Goal: Information Seeking & Learning: Learn about a topic

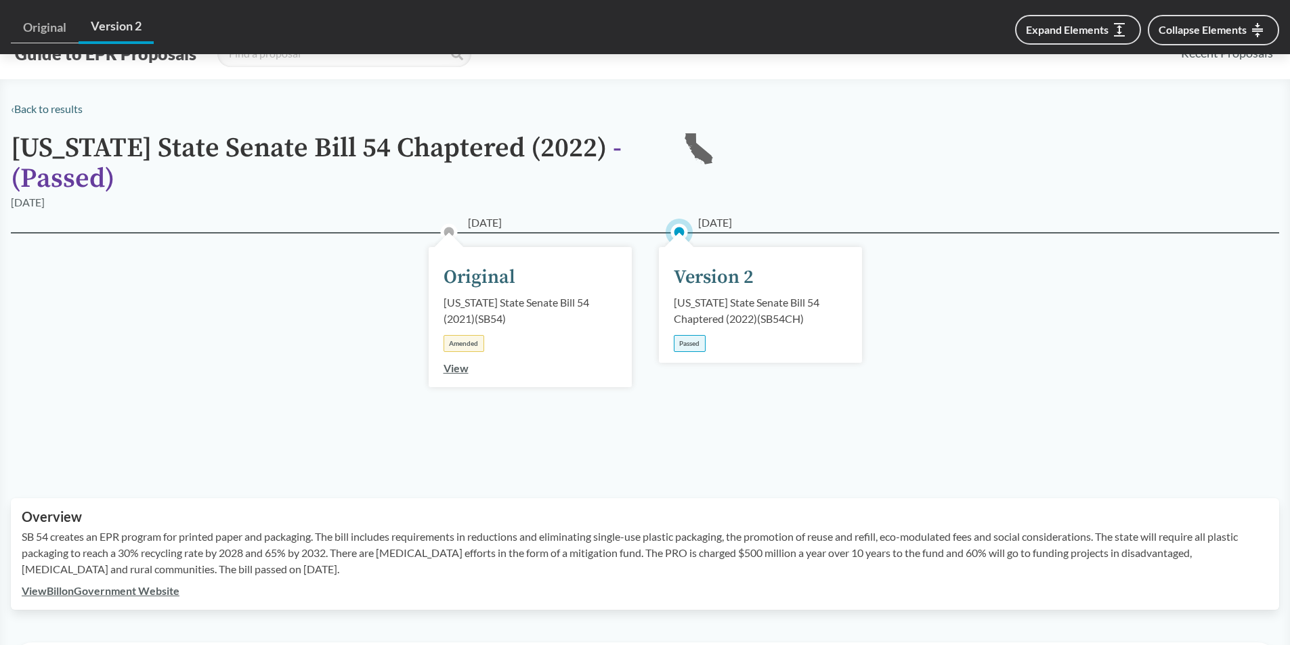
scroll to position [563, 0]
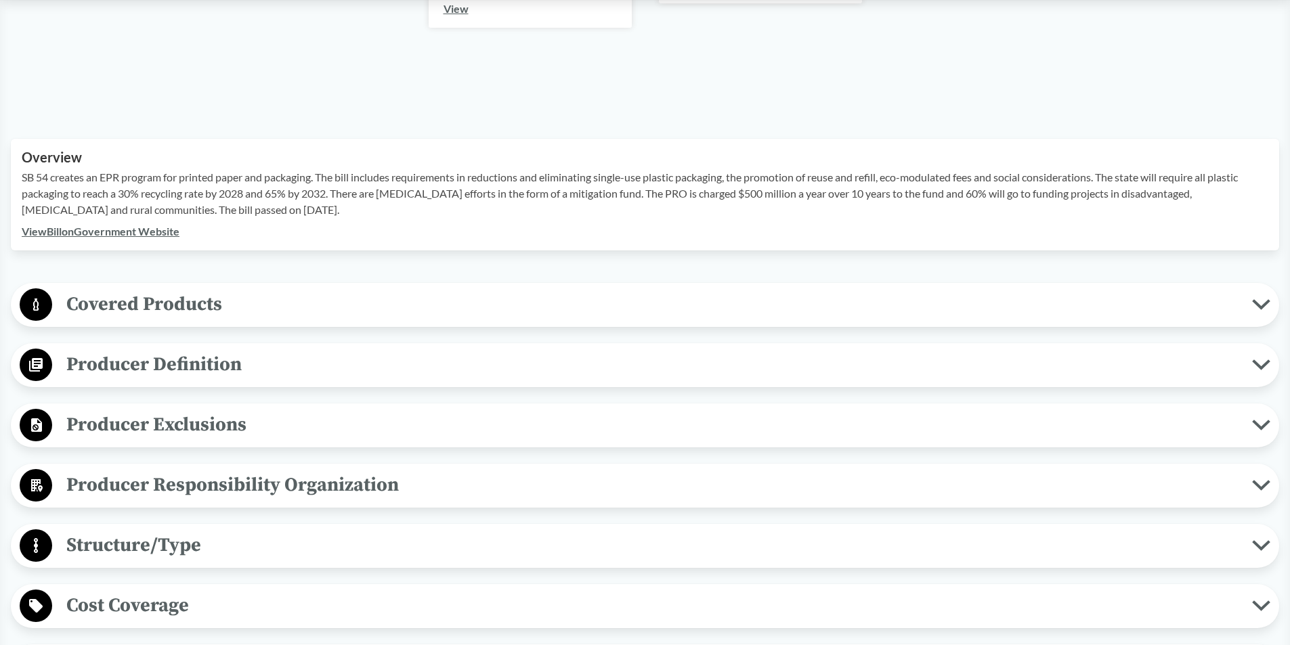
scroll to position [158, 0]
click at [177, 418] on span "Producer Exclusions" at bounding box center [652, 425] width 1200 height 30
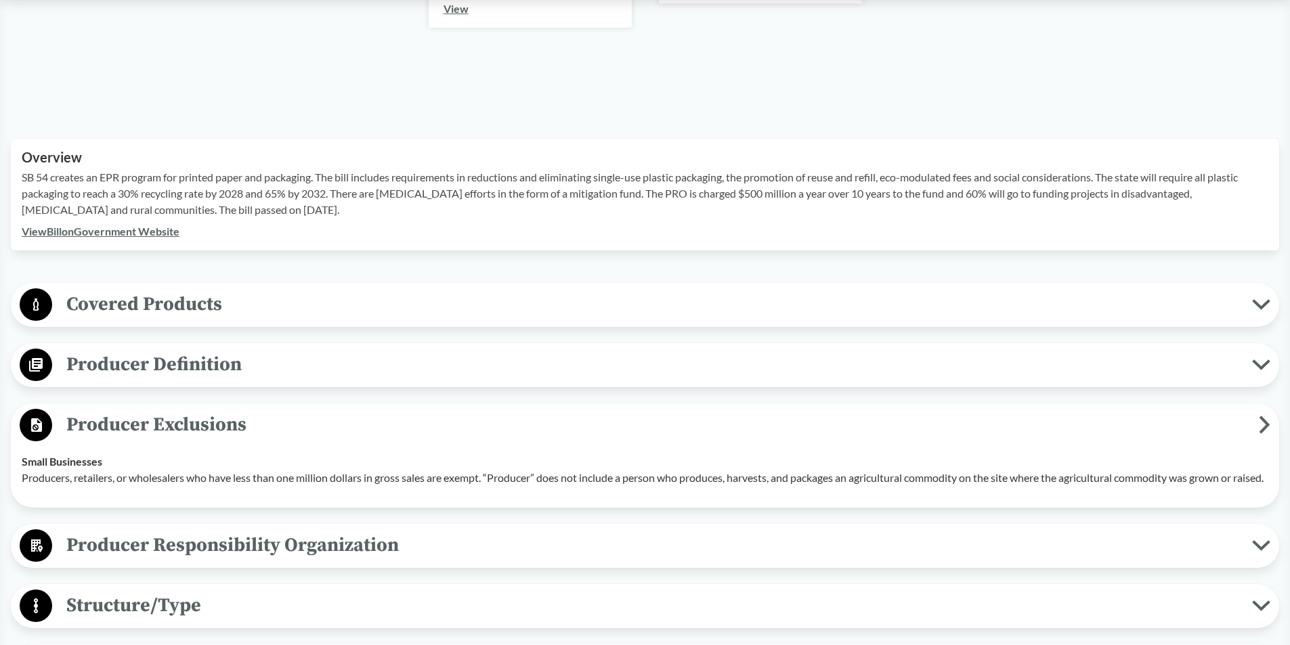
click at [219, 568] on div "Producer Responsibility Organization Collective Producer Responsibility Produce…" at bounding box center [645, 546] width 1269 height 44
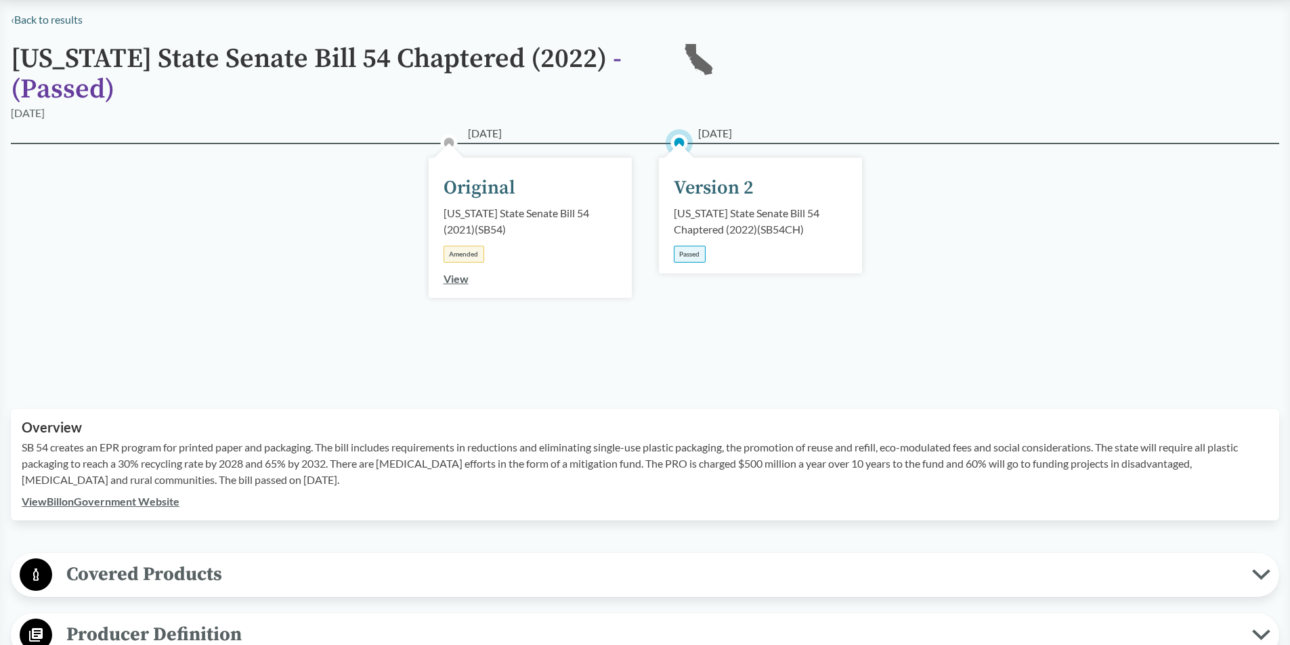
scroll to position [89, 0]
click at [770, 221] on div "California State Senate Bill 54 Chaptered (2022) ( SB54CH )" at bounding box center [760, 222] width 173 height 33
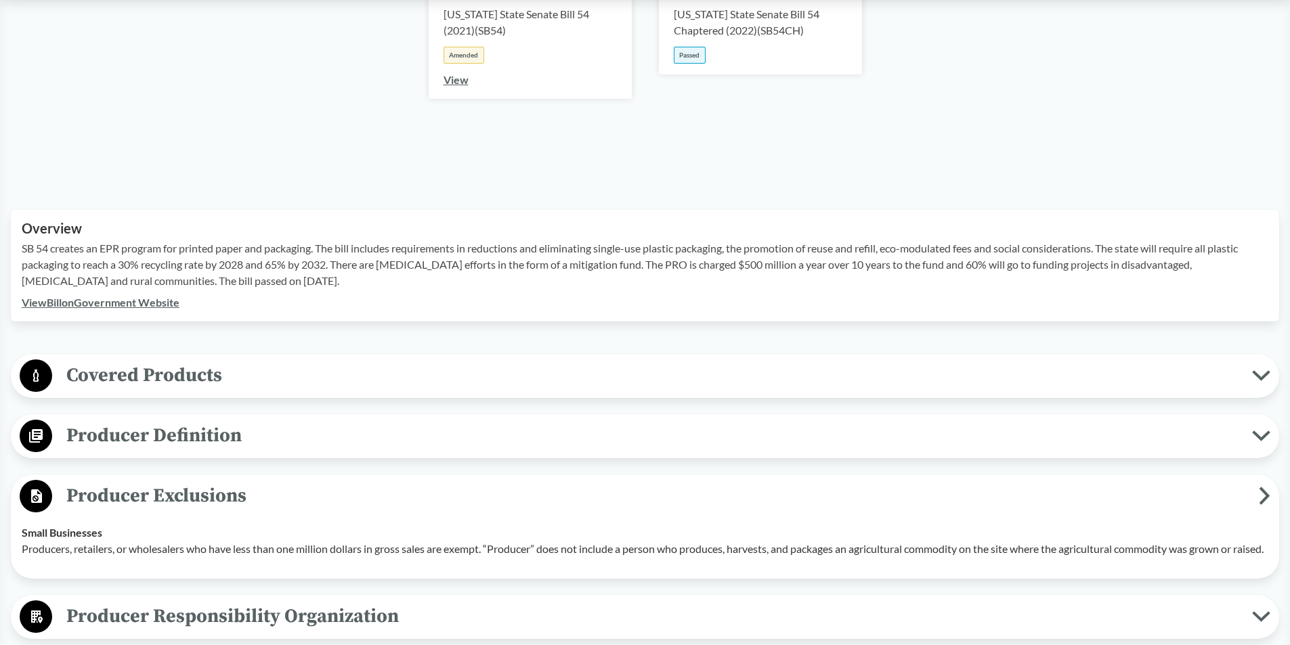
scroll to position [427, 0]
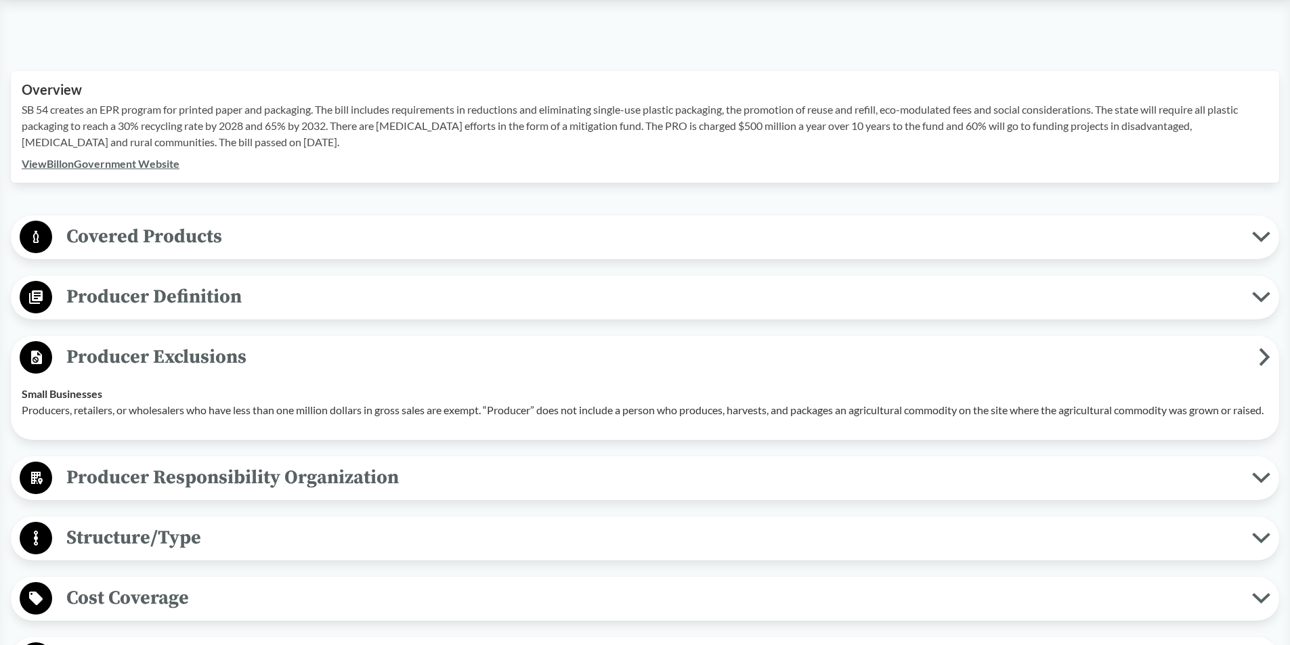
click at [365, 240] on span "Covered Products" at bounding box center [652, 236] width 1200 height 30
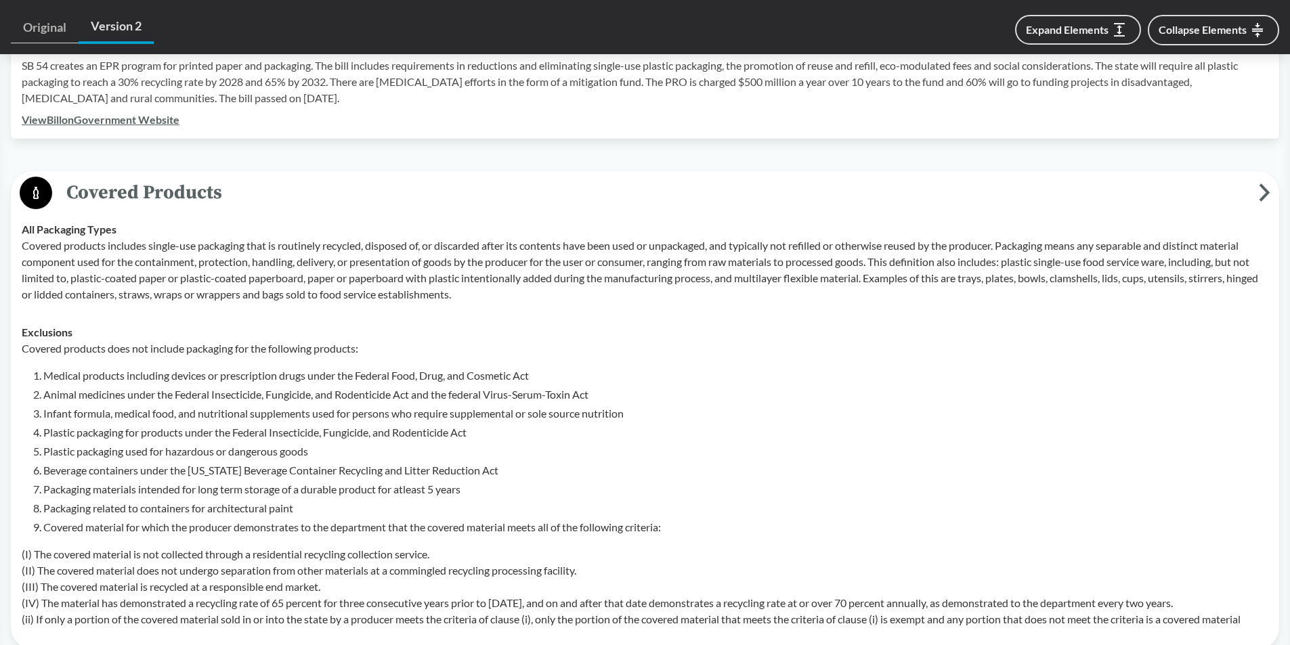
scroll to position [495, 0]
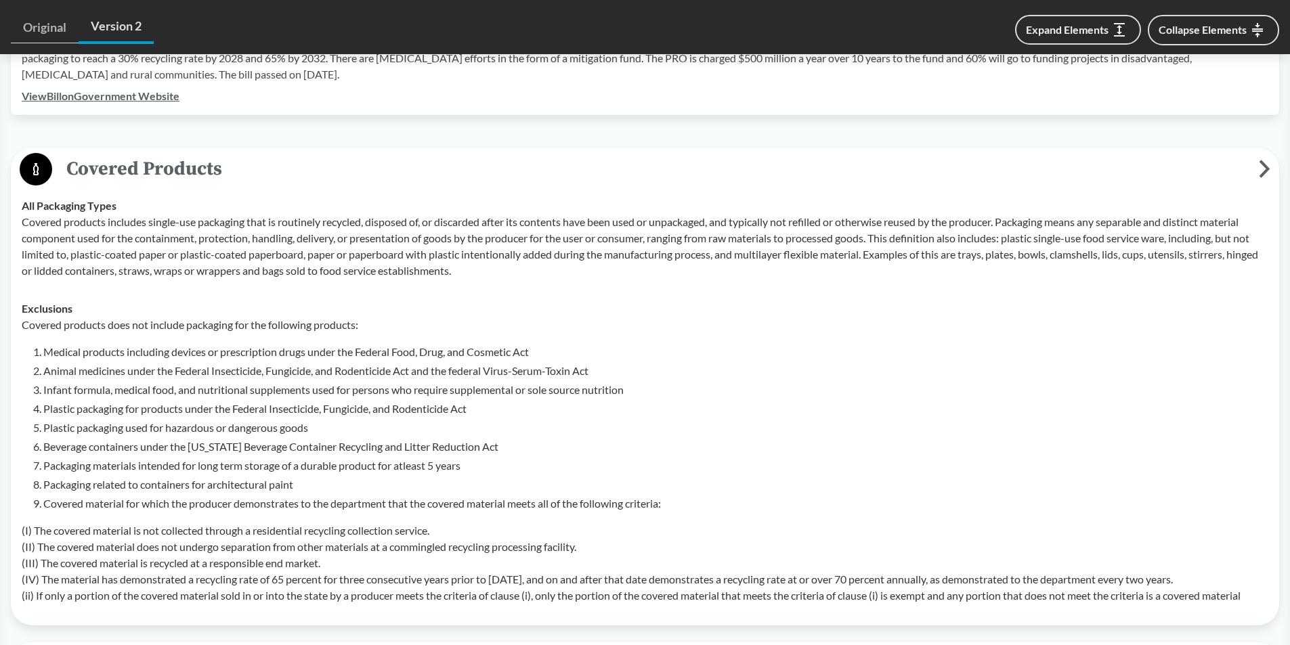
drag, startPoint x: 38, startPoint y: 580, endPoint x: 1255, endPoint y: 580, distance: 1217.1
click at [1255, 580] on p "(I) The covered material is not collected through a residential recycling colle…" at bounding box center [645, 563] width 1247 height 81
copy p "The material has demonstrated a recycling rate of 65 percent for three consecut…"
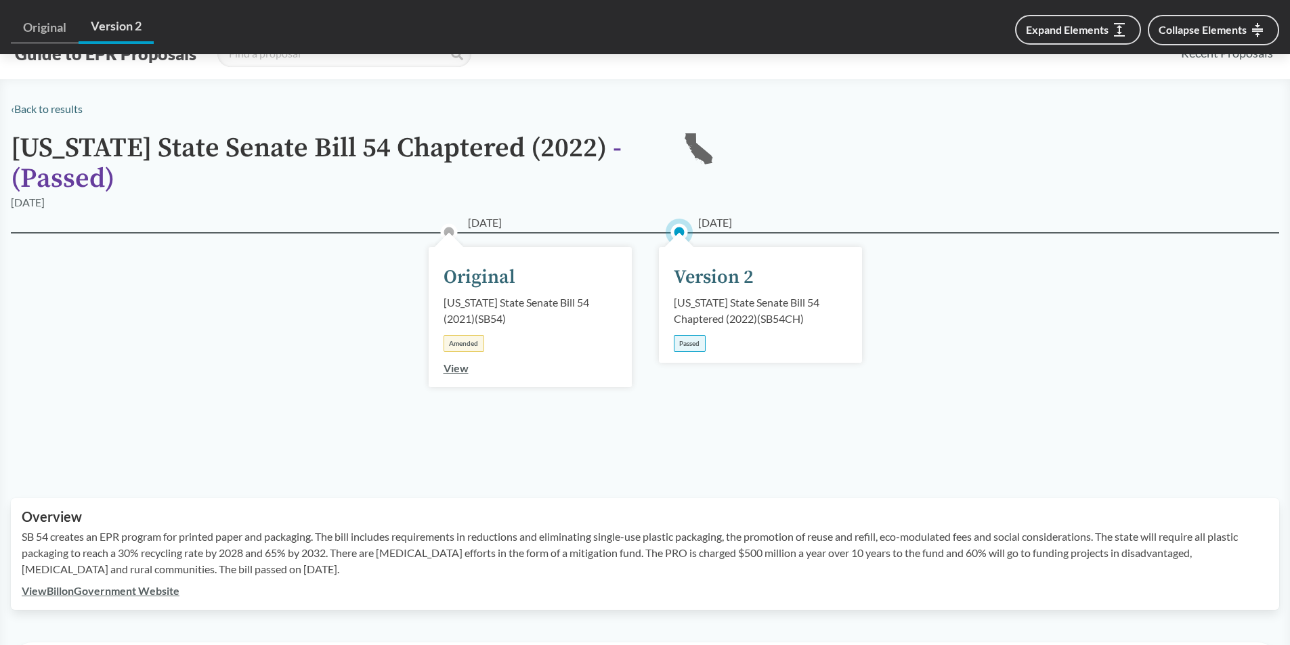
scroll to position [880, 0]
